Goal: Information Seeking & Learning: Learn about a topic

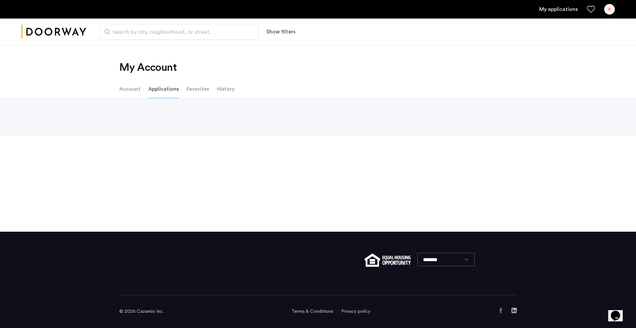
click at [554, 10] on link "My applications" at bounding box center [559, 9] width 38 height 8
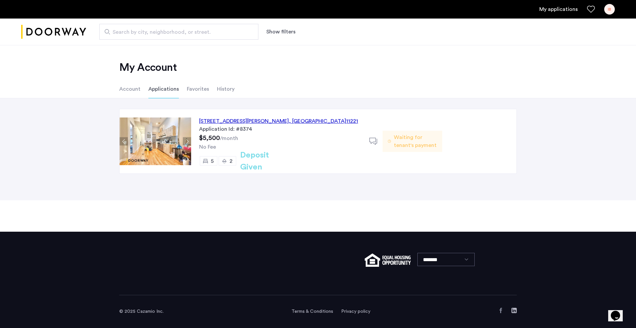
click at [252, 120] on div "[STREET_ADDRESS][PERSON_NAME]" at bounding box center [278, 121] width 159 height 8
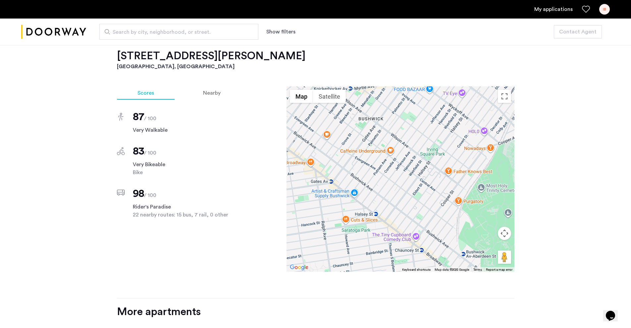
scroll to position [539, 0]
click at [207, 97] on div "Nearby" at bounding box center [212, 93] width 59 height 13
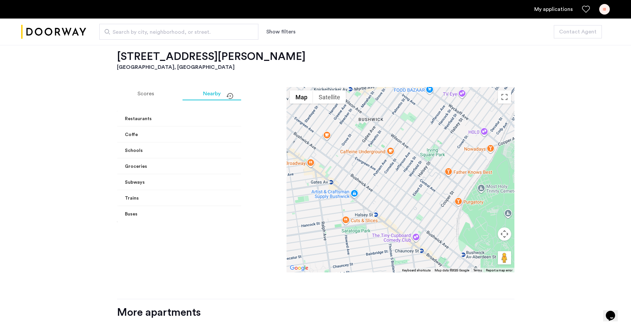
click at [221, 134] on mat-panel-title "Coffe" at bounding box center [196, 135] width 142 height 7
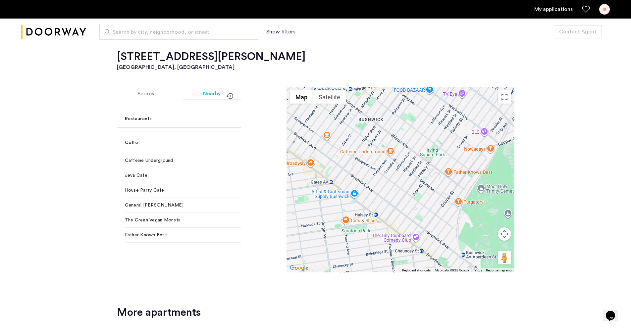
click at [217, 140] on mat-panel-title "Coffe" at bounding box center [196, 143] width 142 height 7
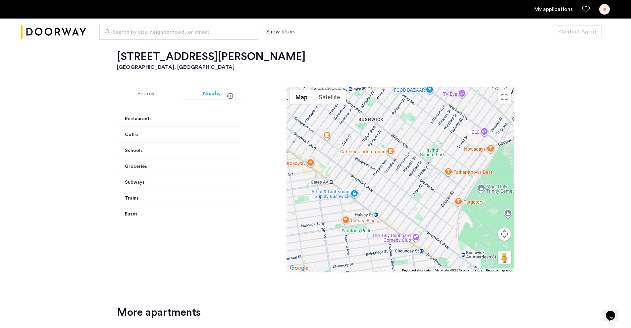
click at [226, 141] on mat-expansion-panel-header "Coffe" at bounding box center [199, 135] width 165 height 16
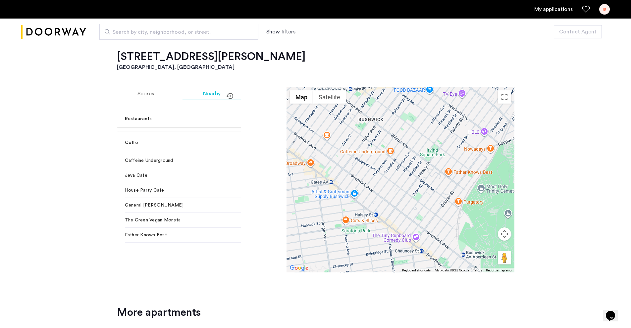
click at [225, 117] on span "Restaurants" at bounding box center [198, 119] width 147 height 7
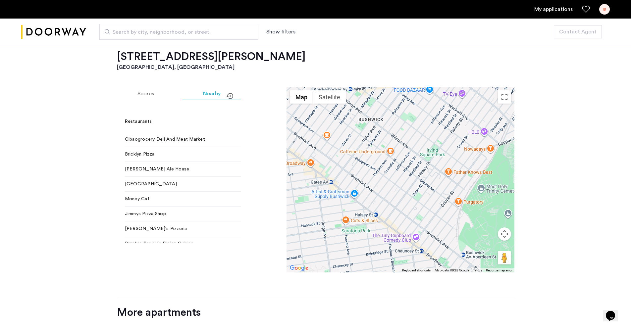
click at [225, 117] on mat-expansion-panel-header "Restaurants" at bounding box center [199, 121] width 165 height 21
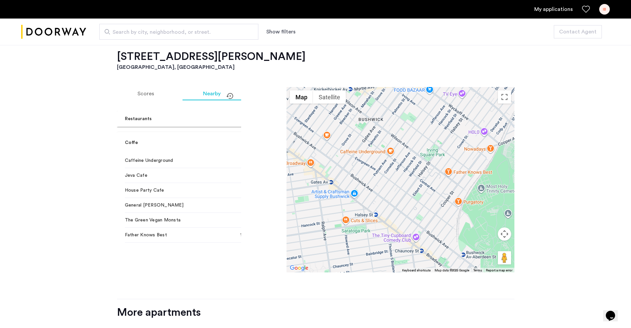
click at [214, 149] on mat-expansion-panel-header "Coffe" at bounding box center [199, 142] width 165 height 21
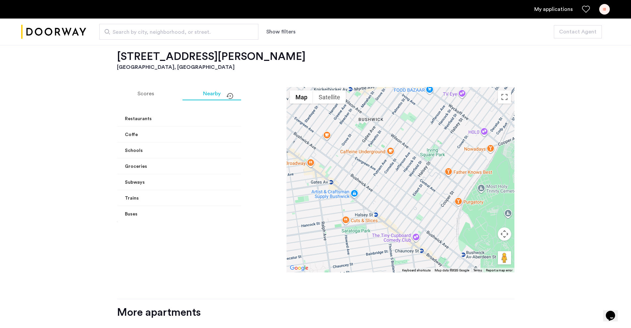
click at [208, 172] on mat-expansion-panel-header "Groceries" at bounding box center [199, 167] width 165 height 16
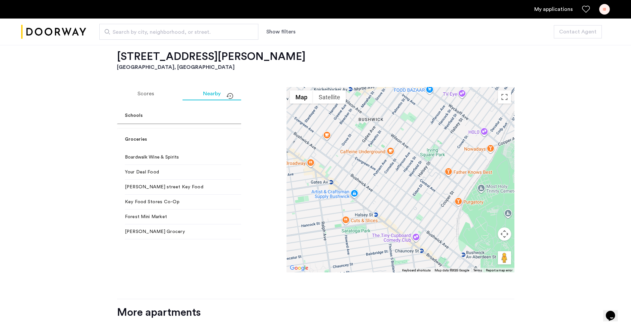
scroll to position [33, 0]
drag, startPoint x: 124, startPoint y: 158, endPoint x: 176, endPoint y: 159, distance: 51.7
click at [176, 159] on div "Boardwalk Wine & Spirits 6 min walk Your Deal Food 7 min walk [PERSON_NAME][GEO…" at bounding box center [199, 229] width 165 height 154
click at [178, 163] on span "Your Deal Food" at bounding box center [175, 159] width 101 height 7
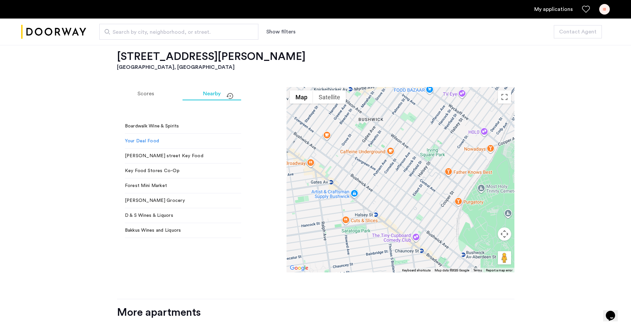
drag, startPoint x: 135, startPoint y: 143, endPoint x: 123, endPoint y: 142, distance: 12.0
click at [123, 142] on div "Boardwalk Wine & Spirits 6 min walk Your Deal Food 7 min walk [PERSON_NAME][GEO…" at bounding box center [199, 196] width 165 height 154
click at [139, 142] on span "Your Deal Food" at bounding box center [175, 141] width 101 height 7
click at [156, 130] on span "[PERSON_NAME] street Key Food" at bounding box center [175, 126] width 101 height 7
click at [160, 130] on span "Your Deal Food" at bounding box center [175, 126] width 101 height 7
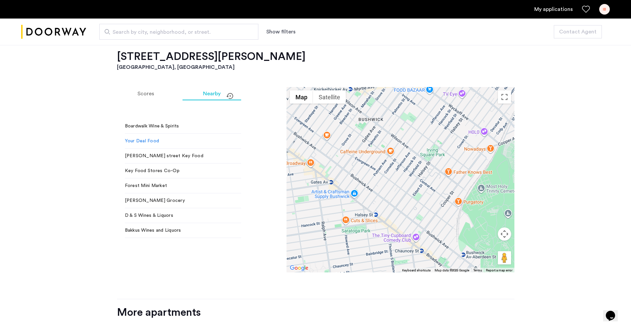
click at [151, 143] on span "Your Deal Food" at bounding box center [175, 141] width 101 height 7
click at [151, 130] on span "[PERSON_NAME] street Key Food" at bounding box center [175, 126] width 101 height 7
click at [151, 154] on span "[PERSON_NAME] street Key Food" at bounding box center [175, 156] width 101 height 7
click at [179, 154] on span "[PERSON_NAME] street Key Food" at bounding box center [175, 156] width 101 height 7
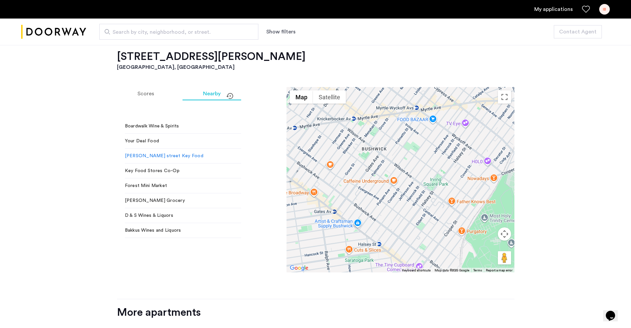
drag, startPoint x: 415, startPoint y: 147, endPoint x: 417, endPoint y: 173, distance: 26.3
click at [417, 173] on div at bounding box center [401, 180] width 228 height 186
click at [154, 130] on span "Key Food Stores Co-Op" at bounding box center [175, 126] width 101 height 7
click at [163, 130] on span "Forest Mini Market" at bounding box center [175, 126] width 101 height 7
click at [156, 130] on span "[PERSON_NAME] Grocery" at bounding box center [175, 126] width 101 height 7
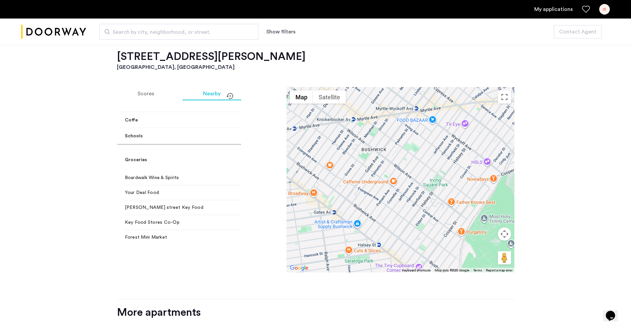
scroll to position [0, 0]
click at [233, 172] on mat-expansion-panel-header "Groceries" at bounding box center [199, 174] width 165 height 21
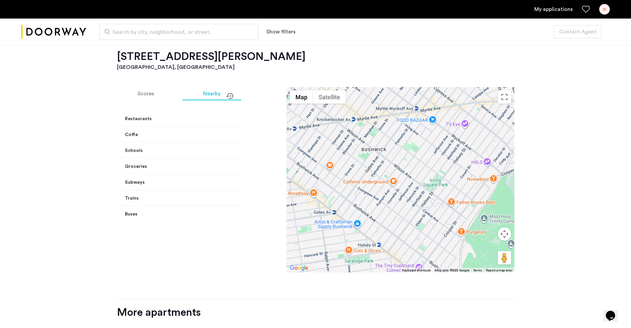
click at [209, 195] on mat-expansion-panel-header "Trains" at bounding box center [199, 199] width 165 height 16
click at [166, 187] on mat-expansion-panel-header "Subways" at bounding box center [199, 183] width 165 height 16
click at [171, 170] on mat-expansion-panel-header "Groceries" at bounding box center [199, 167] width 165 height 16
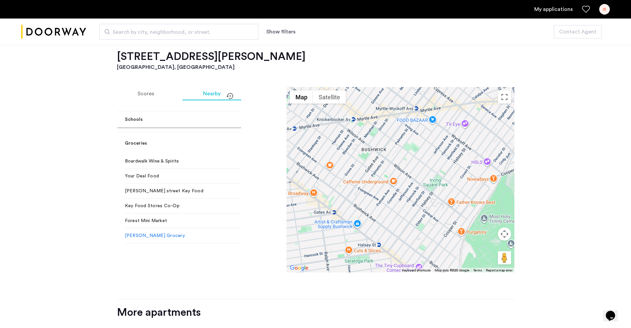
scroll to position [33, 0]
click at [174, 135] on mat-expansion-panel-header "Groceries" at bounding box center [199, 141] width 165 height 21
click at [169, 152] on mat-expansion-panel-header "Subways" at bounding box center [199, 157] width 165 height 21
click at [163, 153] on mat-expansion-panel-header "Subways" at bounding box center [199, 150] width 165 height 16
drag, startPoint x: 150, startPoint y: 193, endPoint x: 121, endPoint y: 194, distance: 29.5
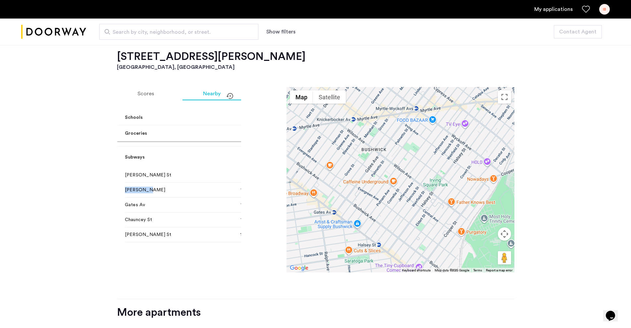
click at [121, 194] on div "[PERSON_NAME][GEOGRAPHIC_DATA] min walk [PERSON_NAME] 12 min walk Gates Av 12 m…" at bounding box center [199, 320] width 165 height 304
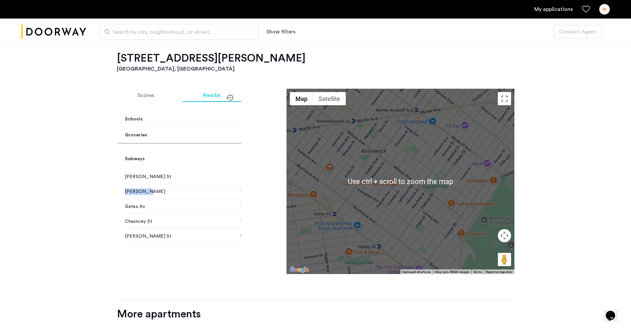
scroll to position [539, 0]
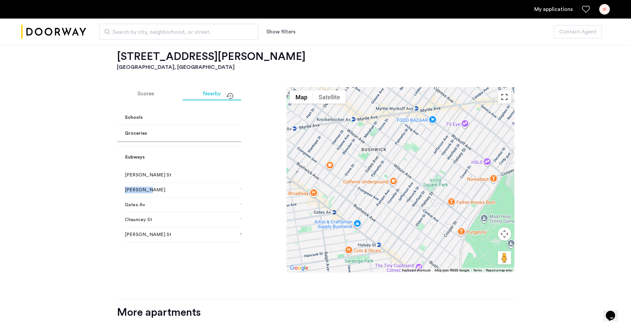
click at [503, 102] on button "Toggle fullscreen view" at bounding box center [504, 96] width 13 height 13
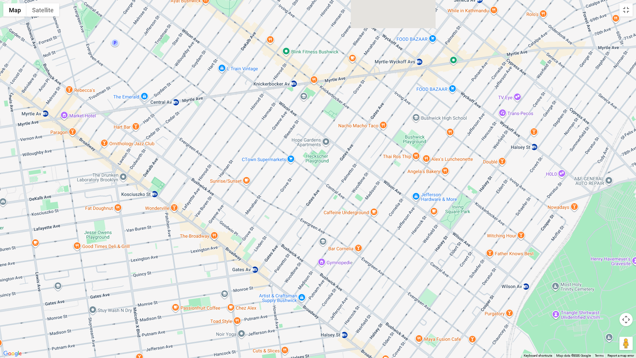
drag, startPoint x: 333, startPoint y: 261, endPoint x: 376, endPoint y: 358, distance: 105.4
click at [373, 328] on div at bounding box center [318, 179] width 636 height 358
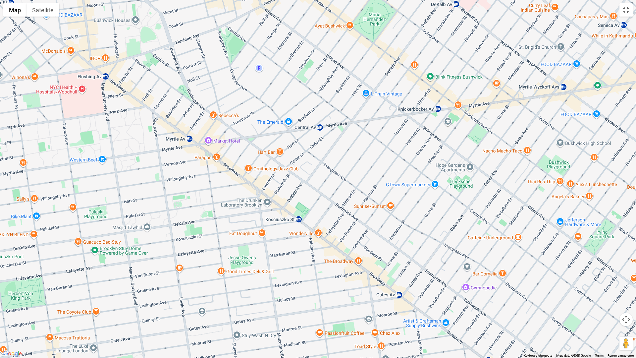
drag, startPoint x: 370, startPoint y: 193, endPoint x: 529, endPoint y: 196, distance: 159.5
click at [529, 196] on div at bounding box center [318, 179] width 636 height 358
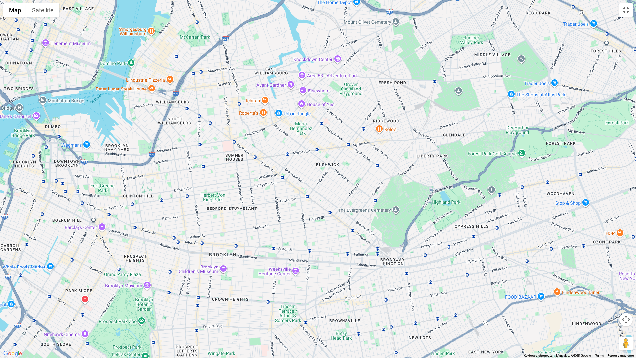
click at [626, 17] on div at bounding box center [318, 179] width 636 height 358
click at [625, 13] on button "Toggle fullscreen view" at bounding box center [626, 9] width 13 height 13
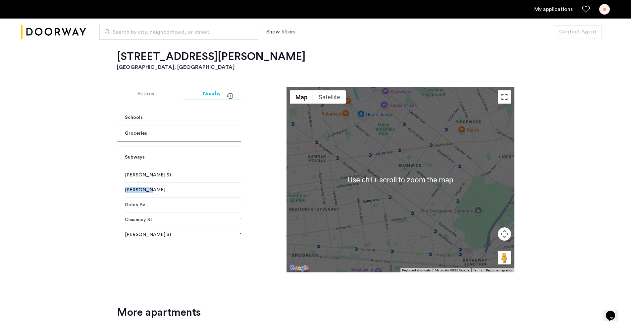
scroll to position [572, 0]
